Goal: Task Accomplishment & Management: Manage account settings

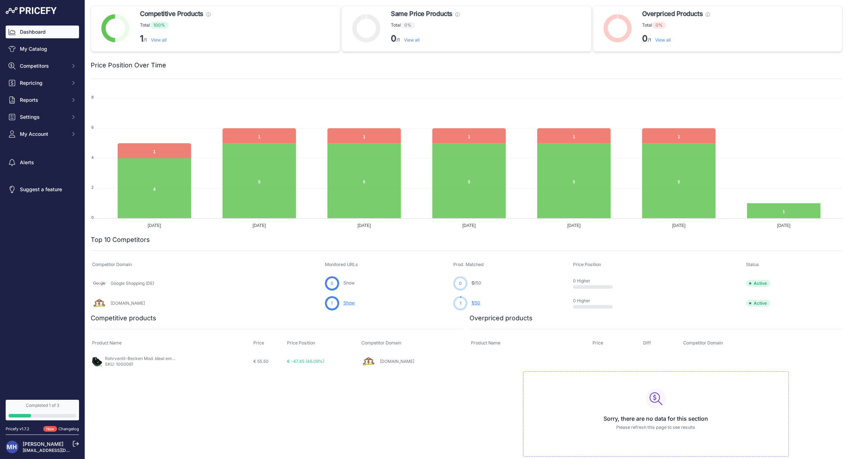
click at [44, 30] on link "Dashboard" at bounding box center [42, 32] width 73 height 13
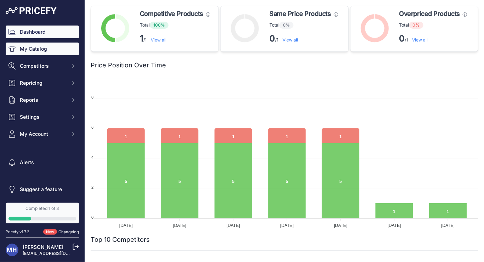
click at [40, 50] on link "My Catalog" at bounding box center [42, 49] width 73 height 13
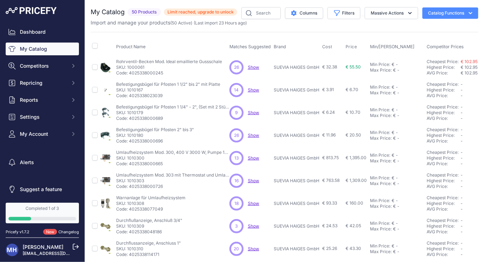
click at [467, 67] on span "€ 102.95" at bounding box center [469, 67] width 17 height 5
drag, startPoint x: 363, startPoint y: 67, endPoint x: 349, endPoint y: 67, distance: 13.1
click at [349, 67] on td "€ 55.50" at bounding box center [356, 67] width 24 height 23
drag, startPoint x: 327, startPoint y: 67, endPoint x: 338, endPoint y: 67, distance: 10.6
click at [337, 67] on span "€ 32.38" at bounding box center [330, 66] width 15 height 5
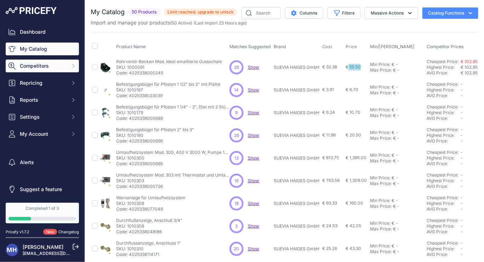
click at [44, 67] on span "Competitors" at bounding box center [43, 65] width 46 height 7
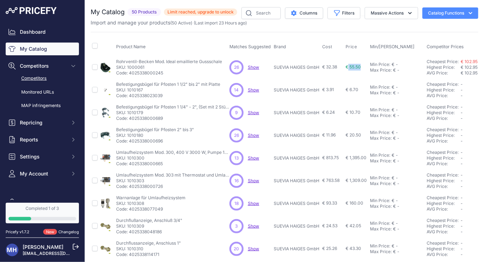
click at [43, 76] on link "Competitors" at bounding box center [42, 78] width 73 height 12
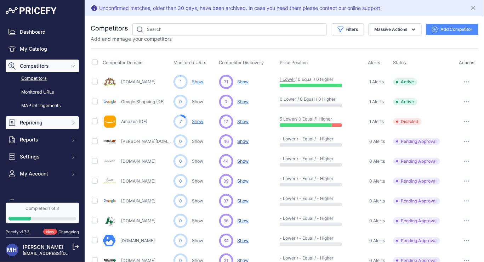
click at [47, 121] on span "Repricing" at bounding box center [43, 122] width 46 height 7
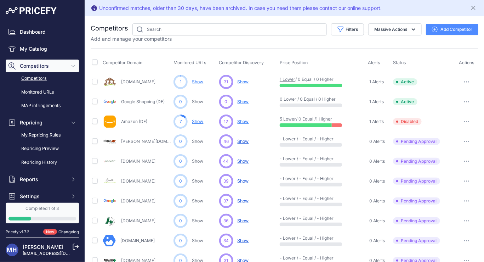
click at [54, 135] on link "My Repricing Rules" at bounding box center [42, 135] width 73 height 12
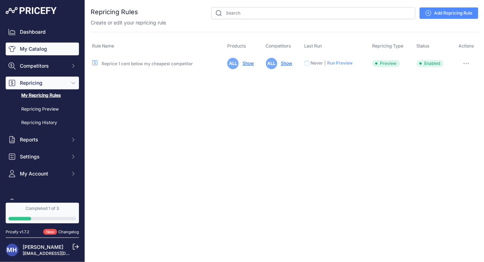
click at [48, 52] on link "My Catalog" at bounding box center [42, 49] width 73 height 13
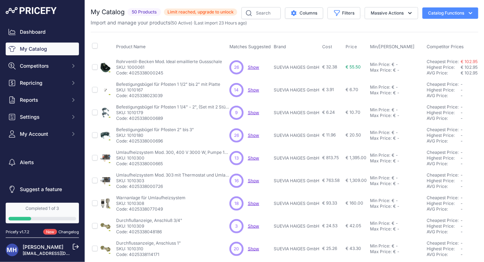
click at [259, 68] on span "Show" at bounding box center [253, 67] width 11 height 5
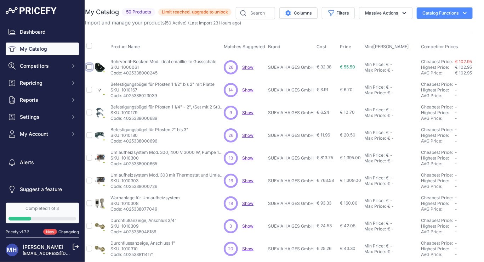
click at [87, 66] on input "checkbox" at bounding box center [89, 67] width 6 height 6
checkbox input "true"
